Goal: Task Accomplishment & Management: Complete application form

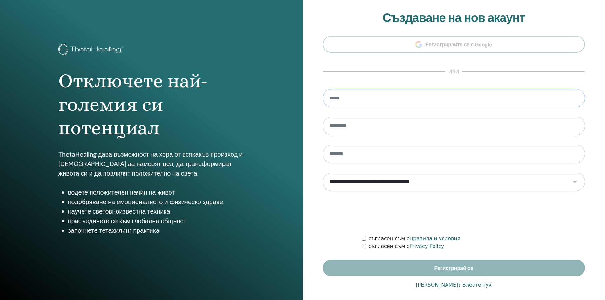
click at [447, 102] on input "email" at bounding box center [453, 98] width 262 height 18
click at [446, 102] on input "email" at bounding box center [453, 98] width 262 height 18
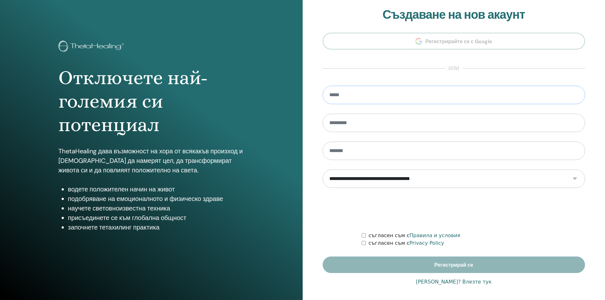
scroll to position [5, 0]
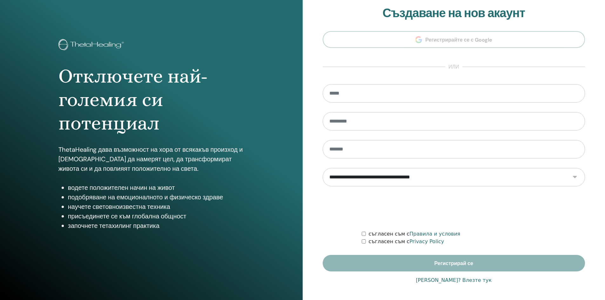
click at [440, 280] on link "[PERSON_NAME]? Влезте тук" at bounding box center [453, 280] width 76 height 8
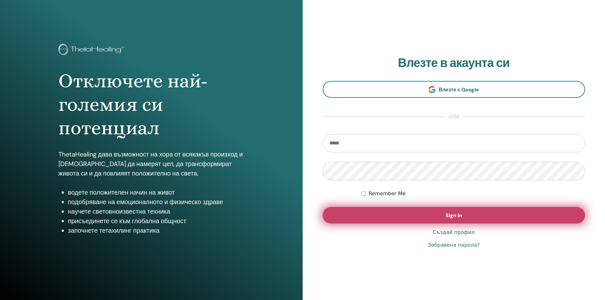
click at [455, 220] on button "Sign In" at bounding box center [453, 215] width 262 height 17
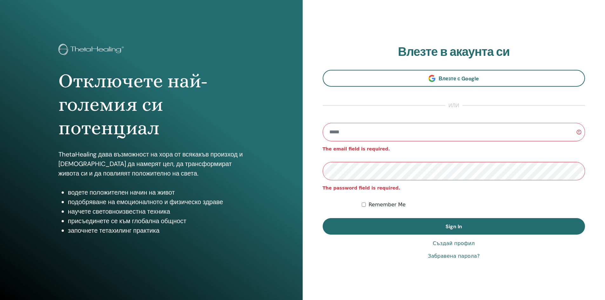
click at [384, 132] on input "email" at bounding box center [453, 132] width 262 height 18
